Goal: Information Seeking & Learning: Find contact information

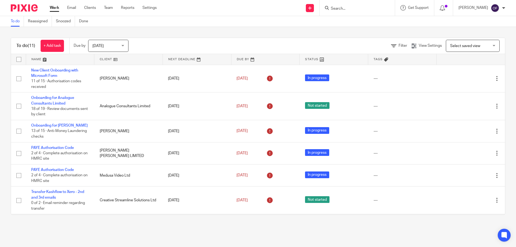
click at [345, 8] on input "Search" at bounding box center [354, 8] width 48 height 5
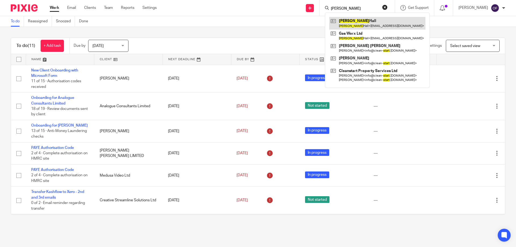
type input "[PERSON_NAME]"
click at [355, 21] on link at bounding box center [377, 23] width 96 height 12
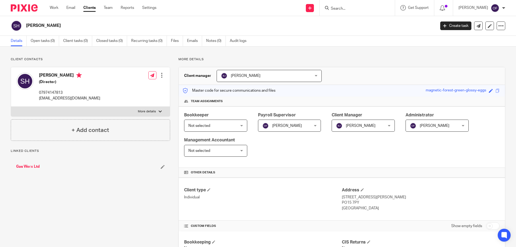
click at [31, 168] on link "Gas Worx Ltd" at bounding box center [28, 166] width 24 height 5
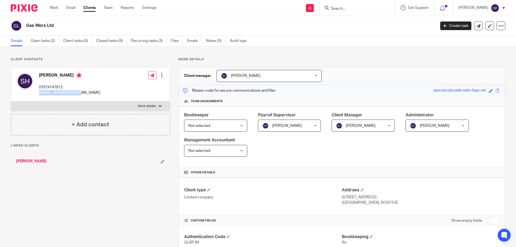
drag, startPoint x: 39, startPoint y: 92, endPoint x: 87, endPoint y: 94, distance: 48.1
click at [87, 94] on div "Stuart Hall 07974147813 team@gas-worx.co.uk Edit contact Create client from con…" at bounding box center [90, 84] width 159 height 34
copy p "[EMAIL_ADDRESS][DOMAIN_NAME]"
click at [57, 75] on h4 "[PERSON_NAME]" at bounding box center [69, 76] width 61 height 7
click at [28, 162] on link "[PERSON_NAME]" at bounding box center [31, 160] width 30 height 5
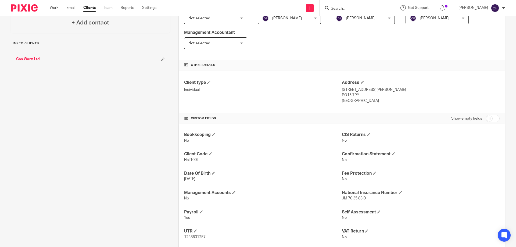
scroll to position [158, 0]
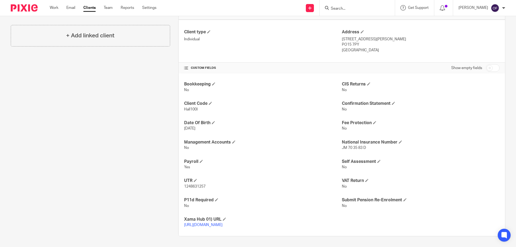
click at [493, 70] on input "checkbox" at bounding box center [493, 68] width 14 height 8
checkbox input "true"
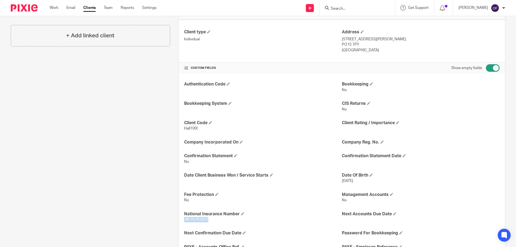
drag, startPoint x: 183, startPoint y: 219, endPoint x: 211, endPoint y: 217, distance: 27.5
click at [211, 217] on p "JM 70 35 83 D" at bounding box center [263, 219] width 158 height 5
copy span "JM 70 35 83 D"
click at [282, 201] on p "No" at bounding box center [263, 199] width 158 height 5
drag, startPoint x: 183, startPoint y: 220, endPoint x: 206, endPoint y: 219, distance: 23.6
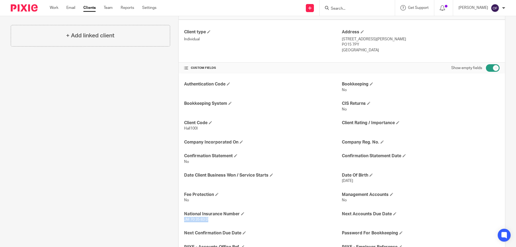
click at [207, 219] on span "JM 70 35 83 D" at bounding box center [196, 220] width 24 height 4
copy span "JM 70 35 83 D"
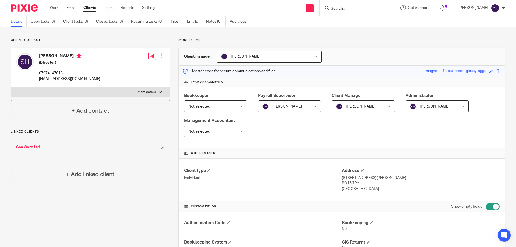
scroll to position [0, 0]
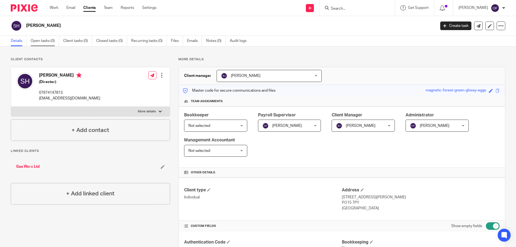
click at [55, 41] on link "Open tasks (0)" at bounding box center [45, 41] width 28 height 10
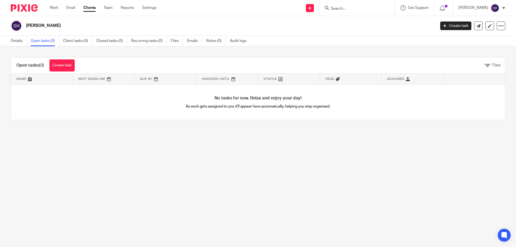
click at [346, 9] on input "Search" at bounding box center [354, 8] width 48 height 5
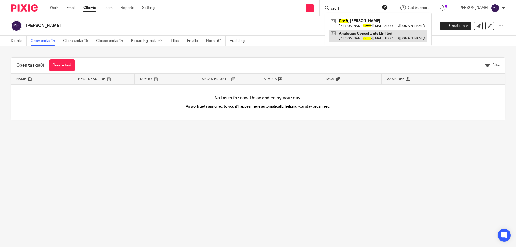
type input "croft"
click at [379, 37] on link at bounding box center [378, 36] width 98 height 12
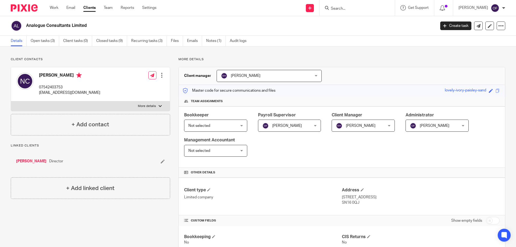
click at [338, 9] on input "Search" at bounding box center [354, 8] width 48 height 5
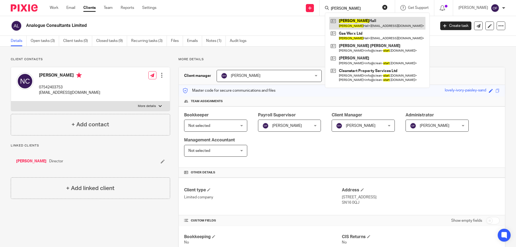
type input "[PERSON_NAME]"
click at [365, 20] on link at bounding box center [377, 23] width 96 height 12
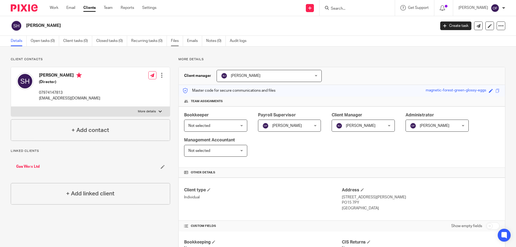
click at [177, 39] on link "Files" at bounding box center [177, 41] width 12 height 10
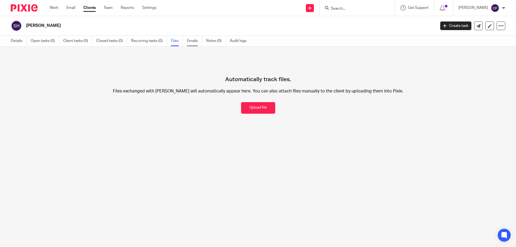
click at [194, 40] on link "Emails" at bounding box center [194, 41] width 15 height 10
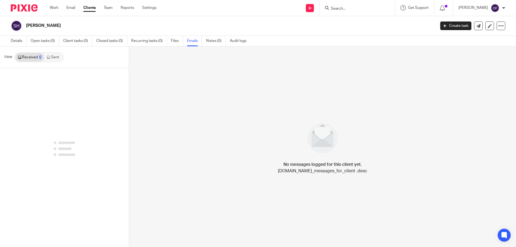
click at [55, 57] on link "Sent" at bounding box center [53, 57] width 19 height 9
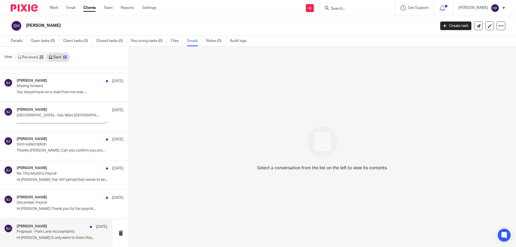
scroll to position [1, 0]
click at [47, 237] on p "Hi Stuart It only went to them this..." at bounding box center [62, 237] width 90 height 5
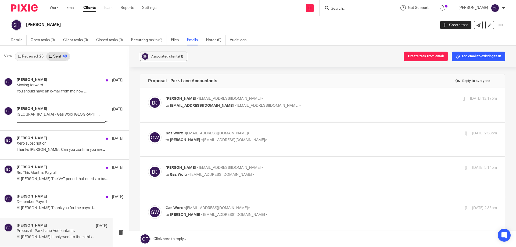
scroll to position [0, 0]
click at [207, 213] on span "<barrie@parklaneaccountants.co.uk>" at bounding box center [234, 215] width 66 height 4
checkbox input "true"
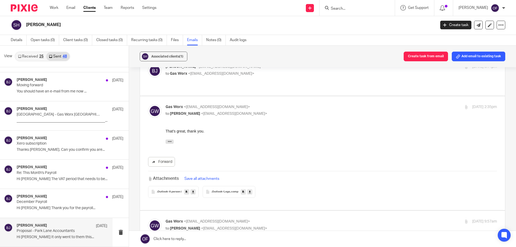
scroll to position [161, 0]
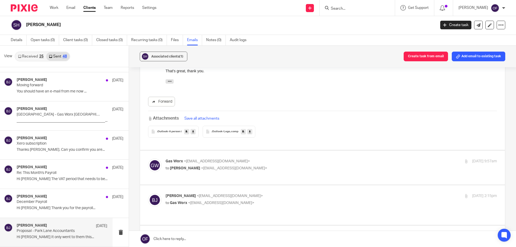
click at [220, 165] on p "to Barrie Jenkins <barrie@parklaneaccountants.co.uk>" at bounding box center [275, 168] width 221 height 6
checkbox input "true"
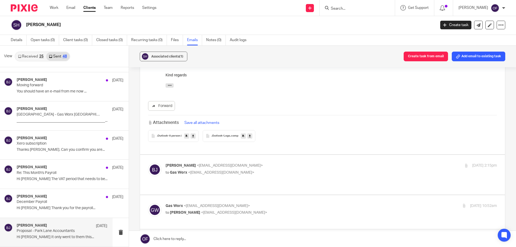
scroll to position [295, 0]
click at [233, 161] on span "<barrie@parklaneaccountants.co.uk>" at bounding box center [230, 163] width 66 height 4
checkbox input "true"
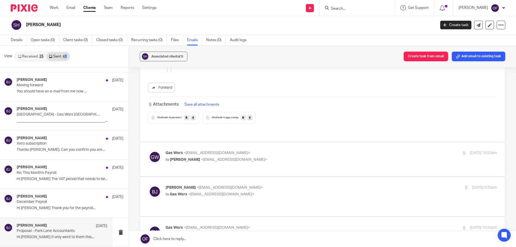
scroll to position [806, 0]
click at [227, 156] on span "<barrie@parklaneaccountants.co.uk>" at bounding box center [234, 158] width 66 height 4
checkbox input "true"
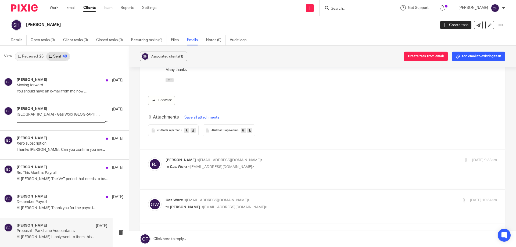
scroll to position [940, 0]
click at [241, 163] on p "to Gas Worx <team@gas-worx.co.uk>" at bounding box center [275, 166] width 221 height 6
checkbox input "true"
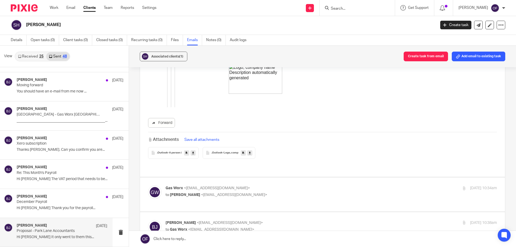
scroll to position [1584, 0]
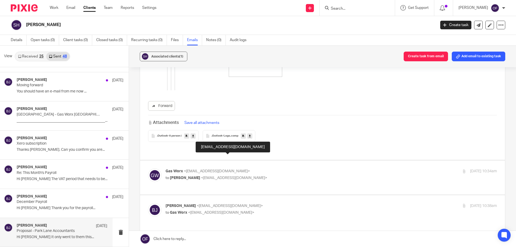
click at [244, 176] on span "<barrie@parklaneaccountants.co.uk>" at bounding box center [234, 178] width 66 height 4
checkbox input "true"
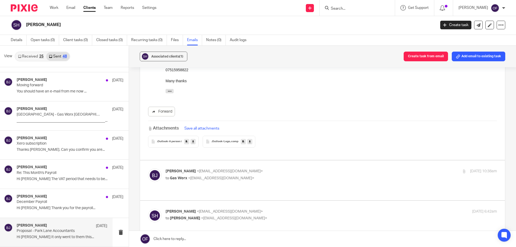
scroll to position [1745, 0]
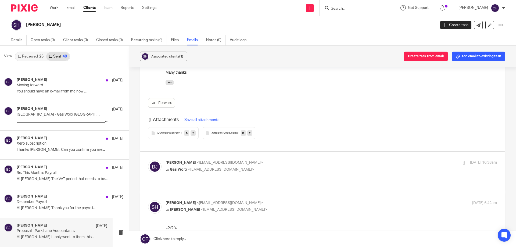
click at [245, 161] on span "<barrie@parklaneaccountants.co.uk>" at bounding box center [230, 163] width 66 height 4
checkbox input "true"
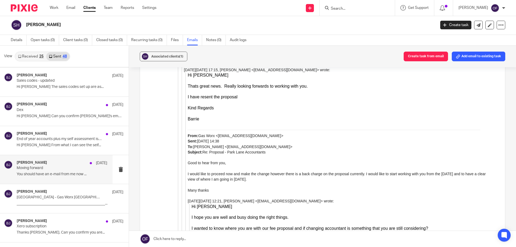
scroll to position [1105, 0]
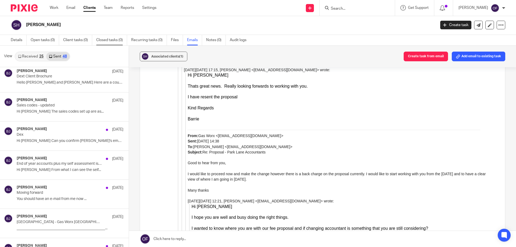
click at [109, 41] on link "Closed tasks (0)" at bounding box center [111, 40] width 31 height 10
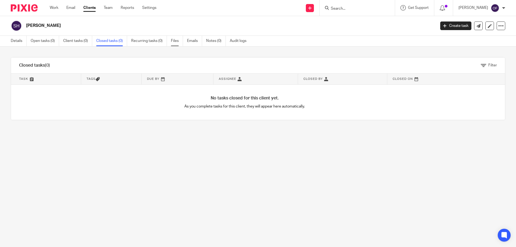
click at [175, 39] on link "Files" at bounding box center [177, 41] width 12 height 10
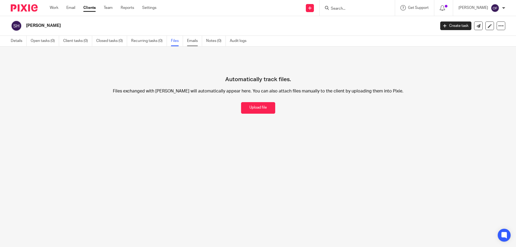
click at [194, 42] on link "Emails" at bounding box center [194, 41] width 15 height 10
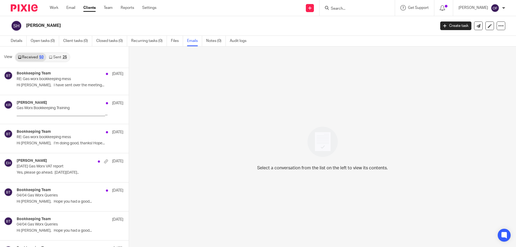
click at [331, 90] on div "Select a conversation from the list on the left to view its contents." at bounding box center [322, 146] width 387 height 201
click at [16, 41] on link "Details" at bounding box center [19, 41] width 16 height 10
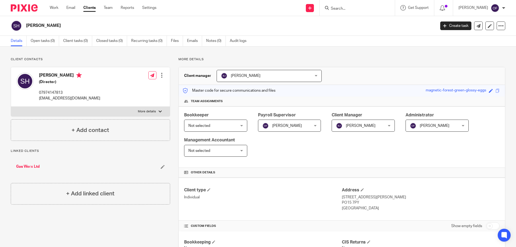
click at [30, 164] on link "Gas Worx Ltd" at bounding box center [28, 166] width 24 height 5
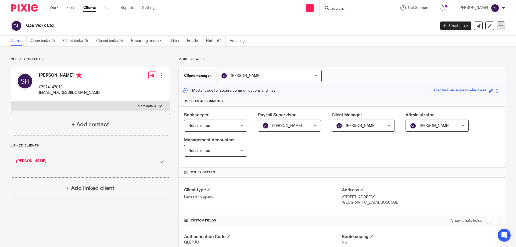
click at [498, 29] on div at bounding box center [500, 25] width 9 height 9
click at [482, 40] on link "Update from Companies House" at bounding box center [466, 39] width 59 height 8
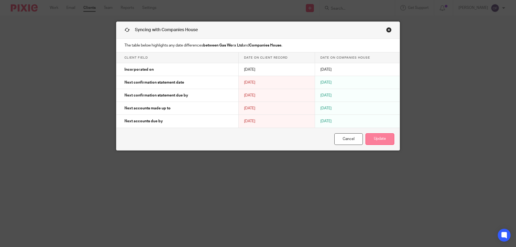
click at [380, 139] on button "Update" at bounding box center [379, 139] width 29 height 12
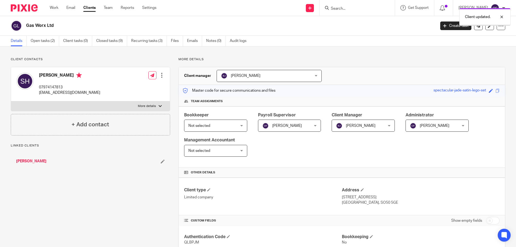
scroll to position [54, 0]
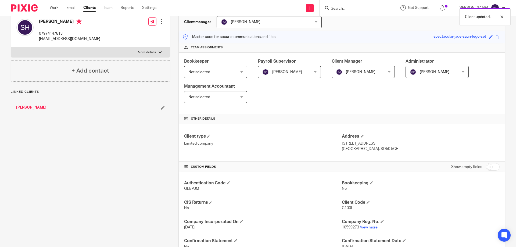
click at [486, 166] on input "checkbox" at bounding box center [493, 167] width 14 height 8
checkbox input "true"
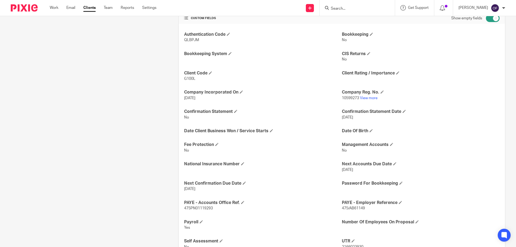
scroll to position [242, 0]
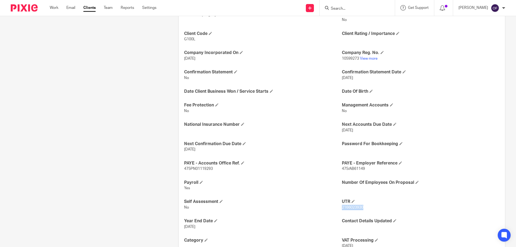
drag, startPoint x: 339, startPoint y: 208, endPoint x: 363, endPoint y: 207, distance: 23.9
click at [363, 207] on p "2166023930" at bounding box center [421, 207] width 158 height 5
copy span "2166023930"
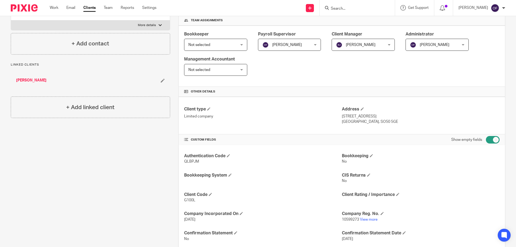
scroll to position [81, 0]
drag, startPoint x: 355, startPoint y: 121, endPoint x: 373, endPoint y: 121, distance: 17.7
click at [373, 121] on p "England, SO50 5GE" at bounding box center [421, 121] width 158 height 5
copy p "SO50 5GE"
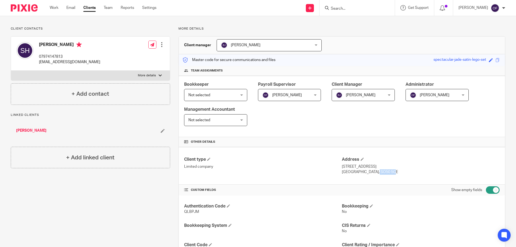
scroll to position [0, 0]
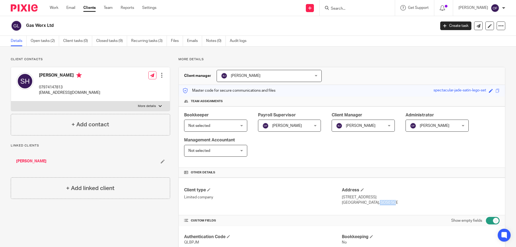
drag, startPoint x: 26, startPoint y: 26, endPoint x: 55, endPoint y: 26, distance: 29.0
click at [55, 26] on div "Gas Worx Ltd" at bounding box center [221, 25] width 421 height 11
copy h2 "Gas Worx Ltd"
click at [24, 160] on link "[PERSON_NAME]" at bounding box center [31, 160] width 30 height 5
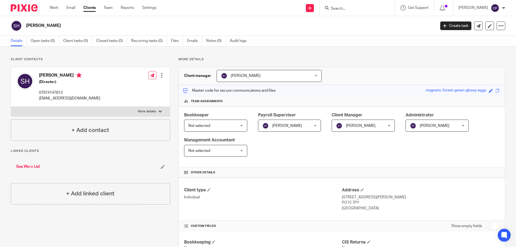
click at [29, 164] on link "Gas Worx Ltd" at bounding box center [28, 166] width 24 height 5
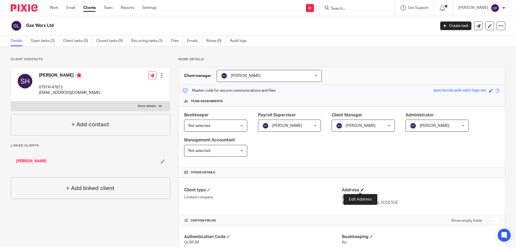
click at [360, 191] on span at bounding box center [361, 189] width 3 height 3
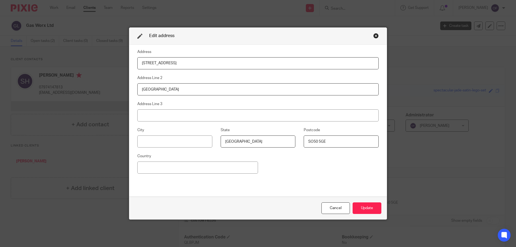
drag, startPoint x: 191, startPoint y: 65, endPoint x: 132, endPoint y: 64, distance: 58.3
click at [132, 64] on div "Address 1 Pirelli Way Address Line 2 Eastleigh Address Line 3 City State Englan…" at bounding box center [257, 121] width 257 height 152
drag, startPoint x: 161, startPoint y: 88, endPoint x: 131, endPoint y: 86, distance: 29.6
click at [131, 86] on div "Address Address Line 2 Eastleigh Address Line 3 City State England Postcode SO5…" at bounding box center [257, 121] width 257 height 152
click at [276, 64] on input at bounding box center [257, 63] width 241 height 12
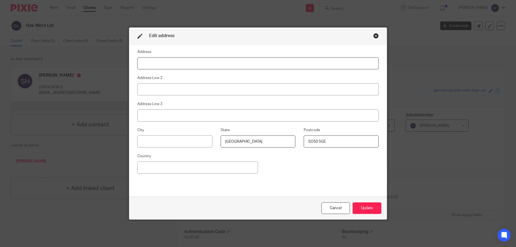
paste input "6 Prince Maurice House Cavalier Court"
type input "6 Prince Maurice House Cavalier Court"
click at [155, 87] on input at bounding box center [257, 89] width 241 height 12
paste input "Bumpers Way"
type input "Bumpers Way"
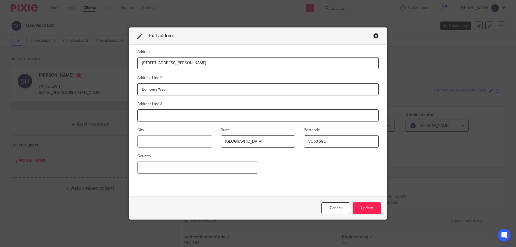
click at [186, 113] on input at bounding box center [257, 115] width 241 height 12
paste input "Bumpers Farm"
type input "Bumpers Farm"
click at [182, 143] on input at bounding box center [174, 141] width 75 height 12
paste input "Chippenham"
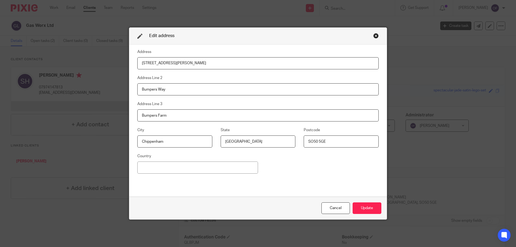
type input "Chippenham"
click at [194, 171] on input at bounding box center [197, 167] width 121 height 12
type input "England"
click at [368, 209] on button "Update" at bounding box center [366, 208] width 29 height 12
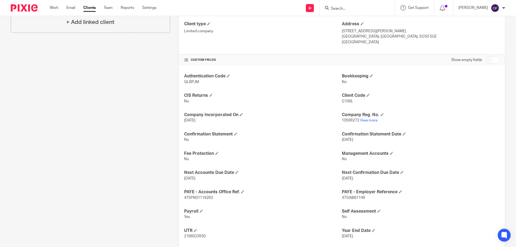
scroll to position [59, 0]
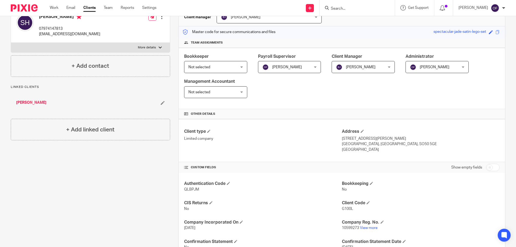
click at [481, 168] on div "Show empty fields" at bounding box center [475, 167] width 48 height 11
click at [486, 170] on input "checkbox" at bounding box center [493, 168] width 14 height 8
checkbox input "true"
click at [363, 9] on input "Search" at bounding box center [354, 8] width 48 height 5
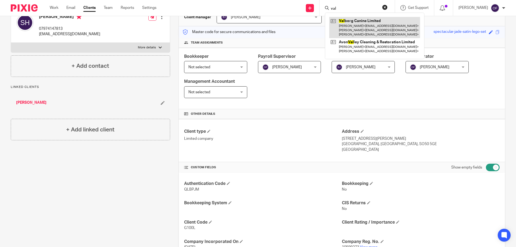
type input "val"
click at [361, 21] on link at bounding box center [374, 27] width 91 height 21
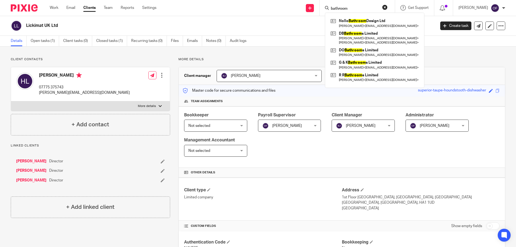
click at [382, 10] on button "reset" at bounding box center [384, 7] width 5 height 5
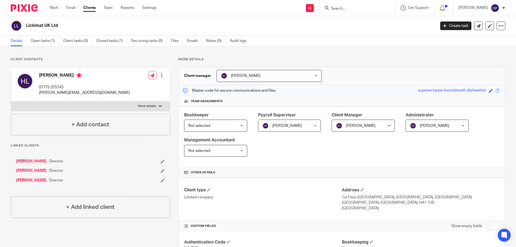
click at [361, 10] on input "Search" at bounding box center [354, 8] width 48 height 5
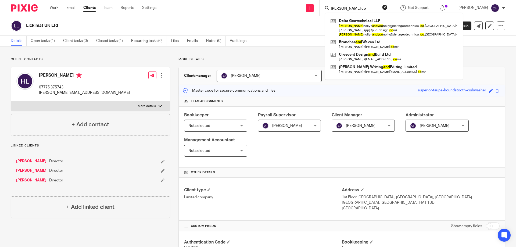
type input "[PERSON_NAME] co"
click button "submit" at bounding box center [0, 0] width 0 height 0
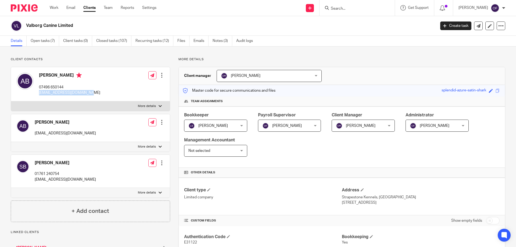
drag, startPoint x: 42, startPoint y: 92, endPoint x: 90, endPoint y: 94, distance: 48.9
click at [90, 94] on div "Alaster Bly 07496 650144 alaster@k9protector.co.uk Edit contact Create client f…" at bounding box center [90, 84] width 159 height 34
copy p "alaster@k9protector.co.uk"
click at [344, 8] on input "Search" at bounding box center [354, 8] width 48 height 5
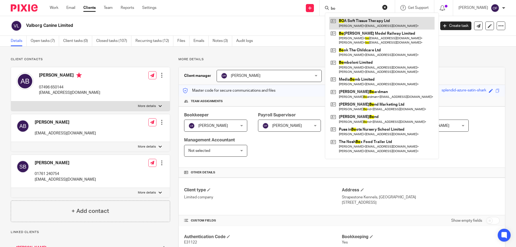
type input "bo"
click at [350, 20] on link at bounding box center [381, 23] width 105 height 12
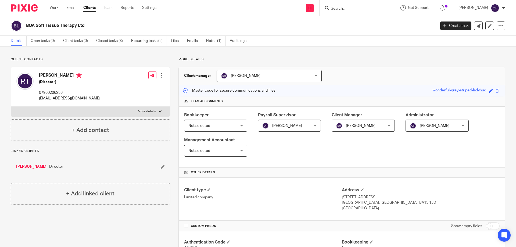
click at [349, 12] on div at bounding box center [356, 8] width 75 height 16
click at [347, 9] on input "Search" at bounding box center [354, 8] width 48 height 5
type input "gas"
click at [347, 19] on link at bounding box center [362, 23] width 67 height 12
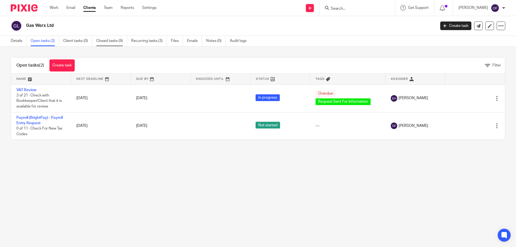
click at [113, 40] on link "Closed tasks (9)" at bounding box center [111, 41] width 31 height 10
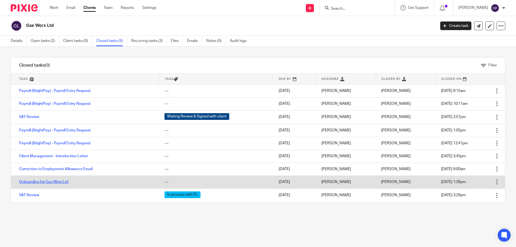
click at [55, 180] on link "Onboarding for Gas Worx Ltd" at bounding box center [43, 182] width 49 height 4
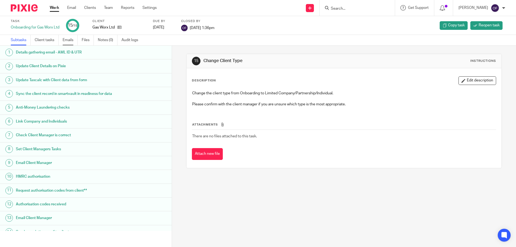
click at [69, 38] on link "Emails" at bounding box center [70, 40] width 15 height 10
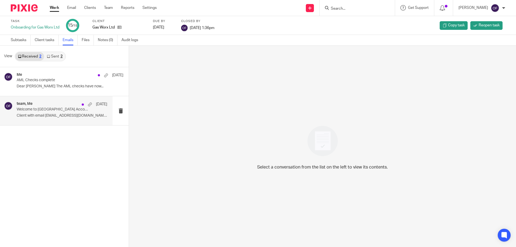
click at [60, 117] on p "Client with email [EMAIL_ADDRESS][DOMAIN_NAME] uploaded..." at bounding box center [62, 115] width 90 height 5
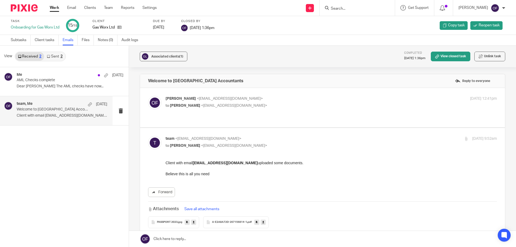
click at [69, 172] on div "Me [DATE] AML Checks complete Dear [PERSON_NAME] The AML checks have now... tea…" at bounding box center [64, 157] width 129 height 180
drag, startPoint x: 363, startPoint y: 3, endPoint x: 362, endPoint y: 9, distance: 5.4
click at [363, 7] on div at bounding box center [356, 8] width 75 height 16
click at [362, 8] on input "Search" at bounding box center [354, 8] width 48 height 5
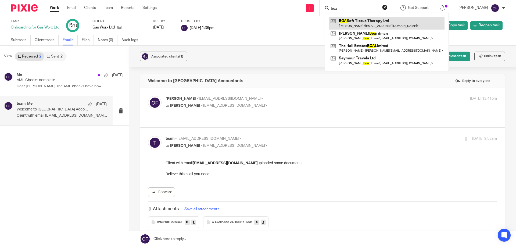
type input "boa"
click at [363, 19] on link at bounding box center [386, 23] width 115 height 12
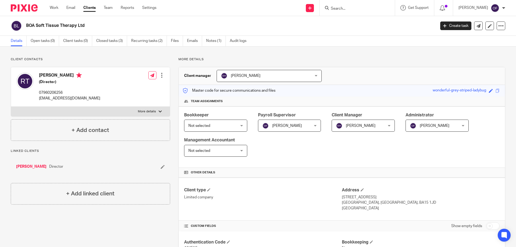
click at [363, 8] on input "Search" at bounding box center [354, 8] width 48 height 5
click at [357, 10] on input "Search" at bounding box center [354, 8] width 48 height 5
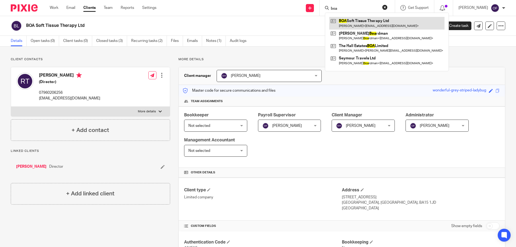
type input "boa"
click at [346, 24] on link at bounding box center [386, 23] width 115 height 12
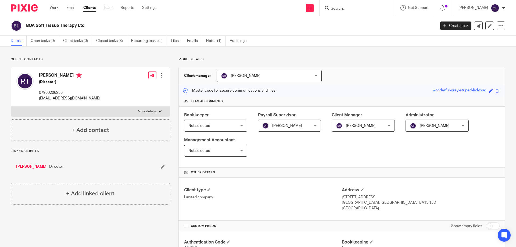
drag, startPoint x: 38, startPoint y: 97, endPoint x: 81, endPoint y: 95, distance: 42.7
click at [81, 95] on div "[PERSON_NAME] (Director) 07960206256 [EMAIL_ADDRESS][DOMAIN_NAME] Edit contact …" at bounding box center [90, 86] width 159 height 39
drag, startPoint x: 35, startPoint y: 96, endPoint x: 55, endPoint y: 95, distance: 20.2
click at [55, 95] on div "[PERSON_NAME] (Director) 07960206256 [EMAIL_ADDRESS][DOMAIN_NAME]" at bounding box center [58, 87] width 84 height 34
drag, startPoint x: 55, startPoint y: 95, endPoint x: 49, endPoint y: 96, distance: 5.4
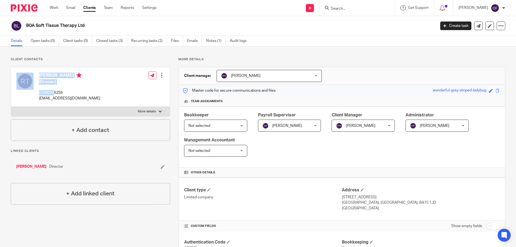
click at [55, 95] on p "07960206256" at bounding box center [69, 92] width 61 height 5
click at [45, 97] on p "[EMAIL_ADDRESS][DOMAIN_NAME]" at bounding box center [69, 98] width 61 height 5
drag, startPoint x: 39, startPoint y: 98, endPoint x: 68, endPoint y: 98, distance: 29.0
click at [68, 98] on div "[PERSON_NAME] (Director) 07960206256 [EMAIL_ADDRESS][DOMAIN_NAME]" at bounding box center [58, 87] width 84 height 34
copy p "[EMAIL_ADDRESS][DOMAIN_NAME]"
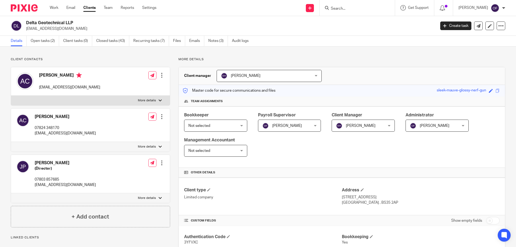
click at [115, 86] on div "Andy Conolly andyconolly@deltageotechnical.co.uk Edit contact Create client fro…" at bounding box center [90, 81] width 159 height 28
click at [331, 8] on input "Search" at bounding box center [354, 8] width 48 height 5
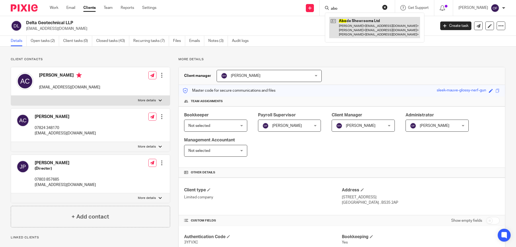
type input "abo"
click at [339, 23] on link at bounding box center [374, 27] width 91 height 21
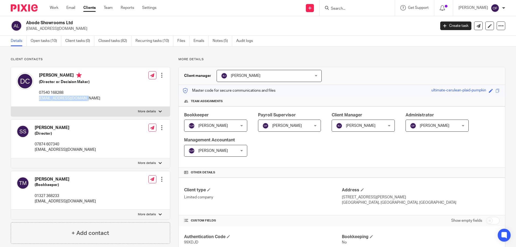
drag, startPoint x: 38, startPoint y: 99, endPoint x: 86, endPoint y: 97, distance: 48.1
click at [86, 97] on div "[PERSON_NAME] (Director or Decision Maker) 07540 168288 [EMAIL_ADDRESS][DOMAIN_…" at bounding box center [58, 87] width 84 height 34
copy p "[EMAIL_ADDRESS][DOMAIN_NAME]"
click at [338, 10] on input "Search" at bounding box center [354, 8] width 48 height 5
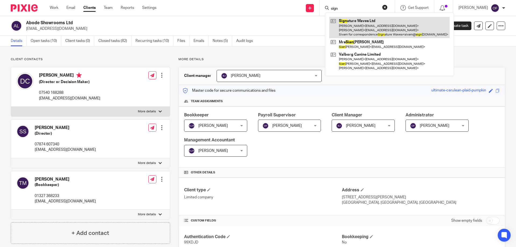
type input "sign"
click at [344, 26] on link at bounding box center [389, 27] width 120 height 21
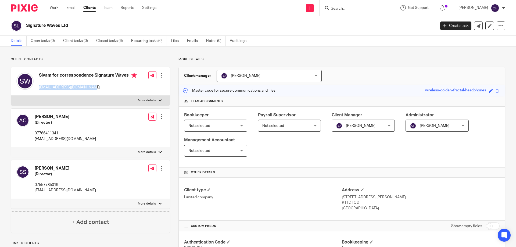
drag, startPoint x: 39, startPoint y: 86, endPoint x: 91, endPoint y: 88, distance: 52.4
click at [91, 88] on p "sivam@signaturewaves.co.uk" at bounding box center [88, 87] width 98 height 5
copy p "sivam@signaturewaves.co.uk"
click at [353, 4] on div at bounding box center [356, 8] width 75 height 16
click at [354, 7] on input "Search" at bounding box center [354, 8] width 48 height 5
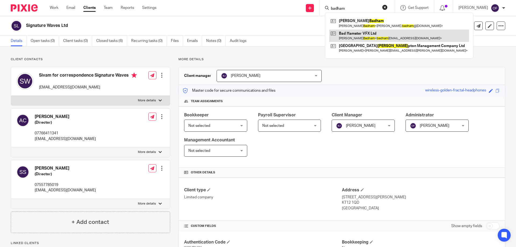
type input "badham"
click at [377, 34] on link at bounding box center [399, 36] width 140 height 12
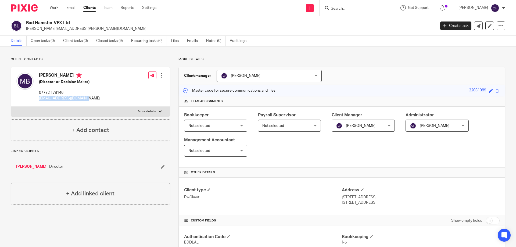
drag, startPoint x: 37, startPoint y: 100, endPoint x: 94, endPoint y: 99, distance: 57.7
click at [94, 99] on div "[PERSON_NAME] (Director or Decision Maker) 07772 178146 [EMAIL_ADDRESS][DOMAIN_…" at bounding box center [90, 86] width 159 height 39
copy p "[EMAIL_ADDRESS][DOMAIN_NAME]"
click at [339, 8] on input "Search" at bounding box center [354, 8] width 48 height 5
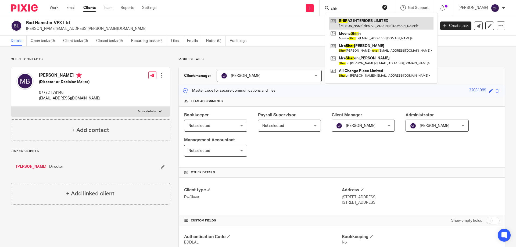
type input "shir"
click at [348, 26] on link at bounding box center [381, 23] width 104 height 12
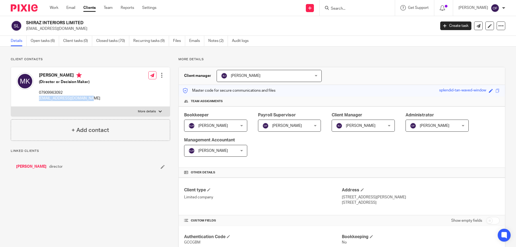
click at [95, 102] on div "[PERSON_NAME] (Director or Decision Maker) 07909963092 [EMAIL_ADDRESS][DOMAIN_N…" at bounding box center [90, 86] width 159 height 39
click at [347, 7] on input "Search" at bounding box center [354, 8] width 48 height 5
click at [346, 10] on input "Search" at bounding box center [354, 8] width 48 height 5
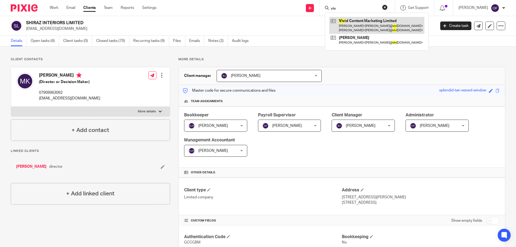
type input "viv"
click at [354, 22] on link at bounding box center [376, 25] width 95 height 17
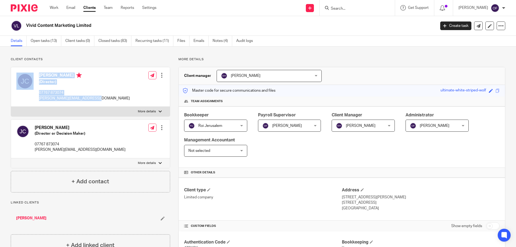
drag, startPoint x: 37, startPoint y: 98, endPoint x: 95, endPoint y: 100, distance: 58.6
click at [95, 100] on div "[PERSON_NAME] (Director) 07767 873074 [PERSON_NAME][EMAIL_ADDRESS][DOMAIN_NAME]…" at bounding box center [90, 86] width 159 height 39
drag, startPoint x: 53, startPoint y: 95, endPoint x: 44, endPoint y: 99, distance: 10.0
click at [52, 95] on div "[PERSON_NAME] (Director) 07767 873074 [PERSON_NAME][EMAIL_ADDRESS][DOMAIN_NAME]" at bounding box center [84, 87] width 91 height 28
click at [43, 100] on p "[PERSON_NAME][EMAIL_ADDRESS][DOMAIN_NAME]" at bounding box center [84, 98] width 91 height 5
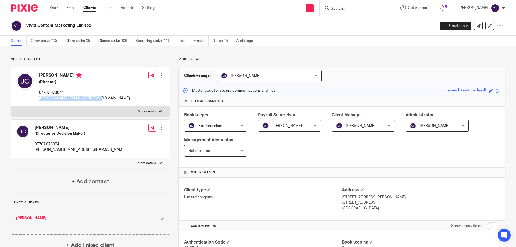
drag, startPoint x: 38, startPoint y: 97, endPoint x: 96, endPoint y: 100, distance: 58.9
click at [96, 100] on div "[PERSON_NAME] (Director) 07767 873074 [PERSON_NAME][EMAIL_ADDRESS][DOMAIN_NAME]…" at bounding box center [90, 86] width 159 height 39
copy p "[PERSON_NAME][EMAIL_ADDRESS][DOMAIN_NAME]"
click at [342, 10] on input "Search" at bounding box center [354, 8] width 48 height 5
type input "o"
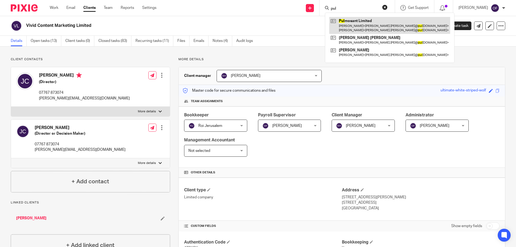
type input "pul"
click at [348, 22] on link at bounding box center [389, 25] width 121 height 17
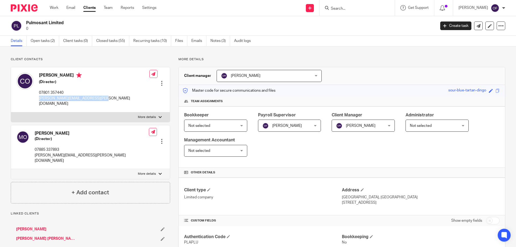
drag, startPoint x: 39, startPoint y: 99, endPoint x: 119, endPoint y: 103, distance: 80.4
click at [119, 103] on div "[PERSON_NAME] (Director) 07801 357440 [PERSON_NAME][EMAIL_ADDRESS][PERSON_NAME]…" at bounding box center [90, 89] width 159 height 45
copy p "[PERSON_NAME][EMAIL_ADDRESS][PERSON_NAME][DOMAIN_NAME]"
click at [365, 9] on input "Search" at bounding box center [354, 8] width 48 height 5
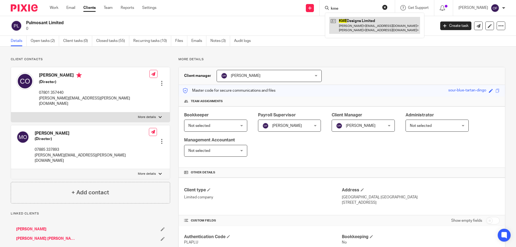
type input "kme"
click at [357, 23] on link at bounding box center [374, 25] width 91 height 17
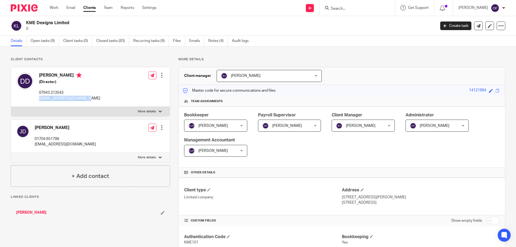
drag, startPoint x: 37, startPoint y: 96, endPoint x: 100, endPoint y: 100, distance: 62.7
click at [100, 100] on div "[PERSON_NAME] (Director) 07943 213543 [EMAIL_ADDRESS][DOMAIN_NAME] Edit contact…" at bounding box center [90, 86] width 159 height 39
copy p "[EMAIL_ADDRESS][DOMAIN_NAME]"
drag, startPoint x: 71, startPoint y: 100, endPoint x: 69, endPoint y: 98, distance: 3.0
copy p "[EMAIL_ADDRESS][DOMAIN_NAME]"
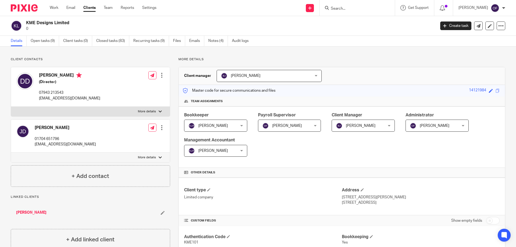
click at [352, 9] on input "Search" at bounding box center [354, 8] width 48 height 5
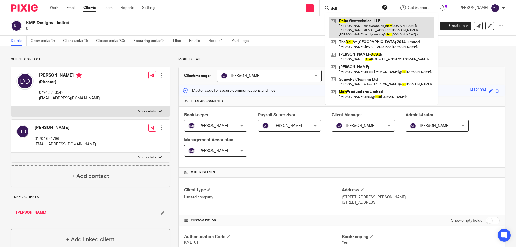
type input "delt"
click at [362, 33] on link at bounding box center [381, 27] width 105 height 21
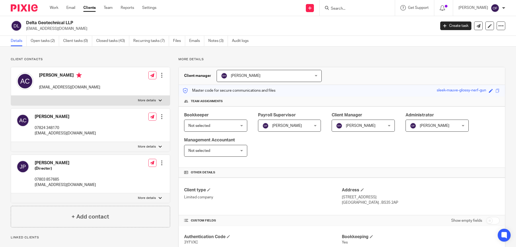
click at [343, 8] on input "Search" at bounding box center [354, 8] width 48 height 5
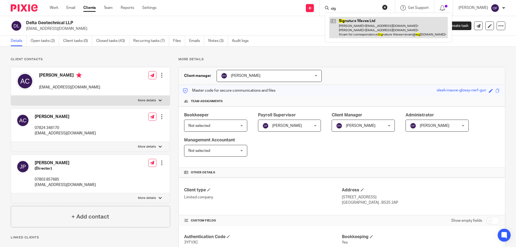
type input "sig"
click at [354, 27] on link at bounding box center [388, 27] width 118 height 21
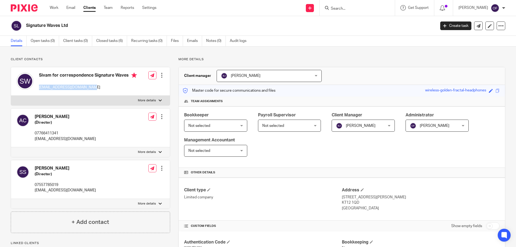
drag, startPoint x: 41, startPoint y: 88, endPoint x: 102, endPoint y: 85, distance: 60.8
click at [102, 85] on div "Sivam for correspondence Signature Waves [EMAIL_ADDRESS][DOMAIN_NAME]" at bounding box center [76, 81] width 120 height 23
click at [356, 7] on input "Search" at bounding box center [354, 8] width 48 height 5
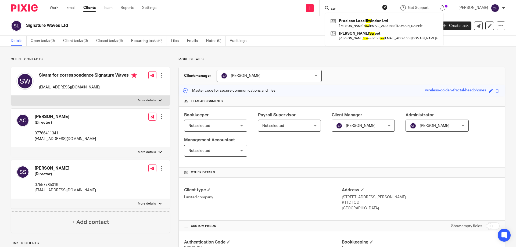
type input "sw"
click button "submit" at bounding box center [0, 0] width 0 height 0
click at [29, 9] on img at bounding box center [24, 7] width 27 height 7
